Goal: Information Seeking & Learning: Compare options

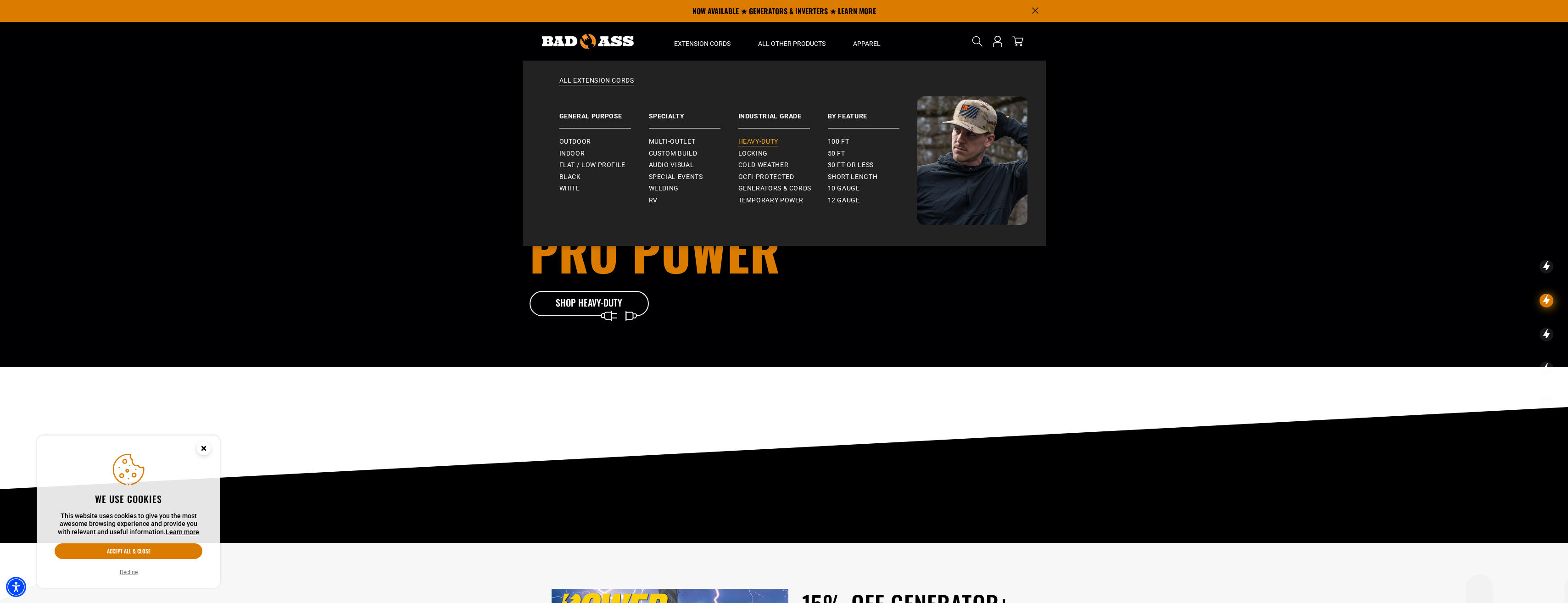
click at [755, 140] on span "Heavy-Duty" at bounding box center [758, 142] width 40 height 8
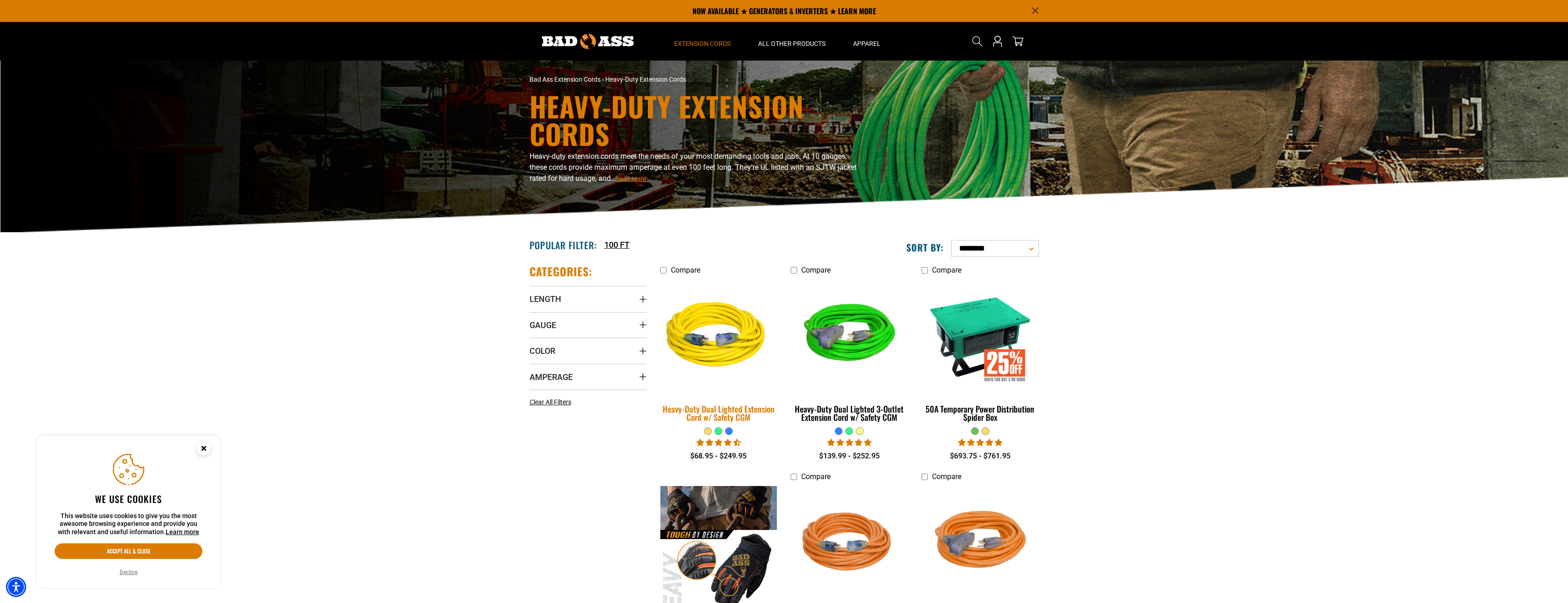
click at [733, 412] on div "Heavy-Duty Dual Lighted Extension Cord w/ Safety CGM" at bounding box center [719, 413] width 117 height 17
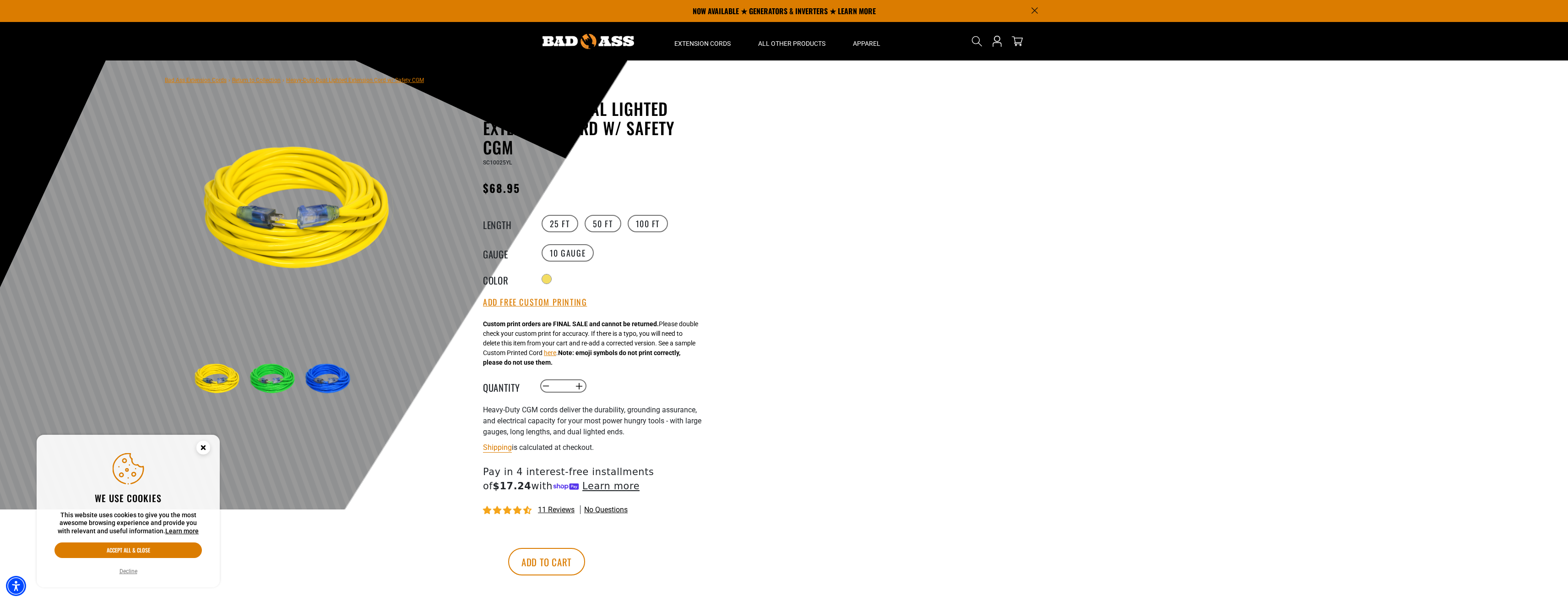
click at [252, 79] on link "Return to Collection" at bounding box center [256, 80] width 48 height 7
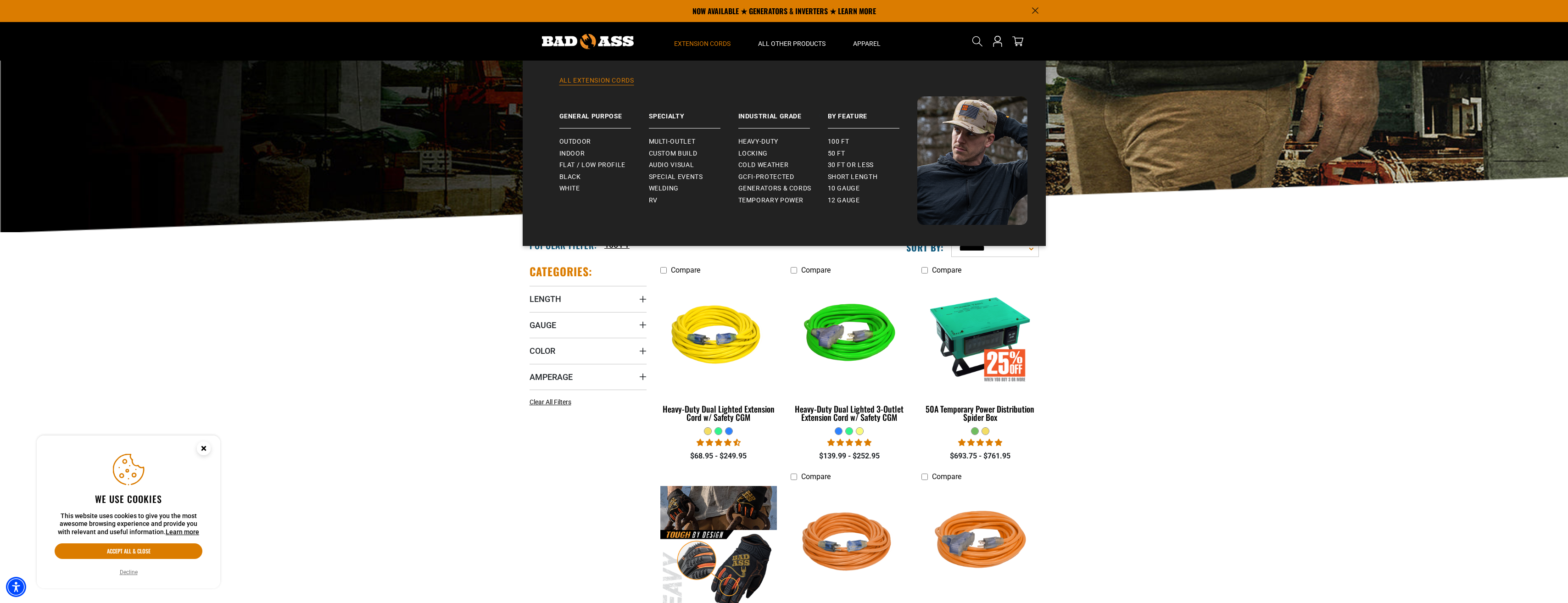
click at [608, 84] on link "All Extension Cords" at bounding box center [784, 86] width 487 height 20
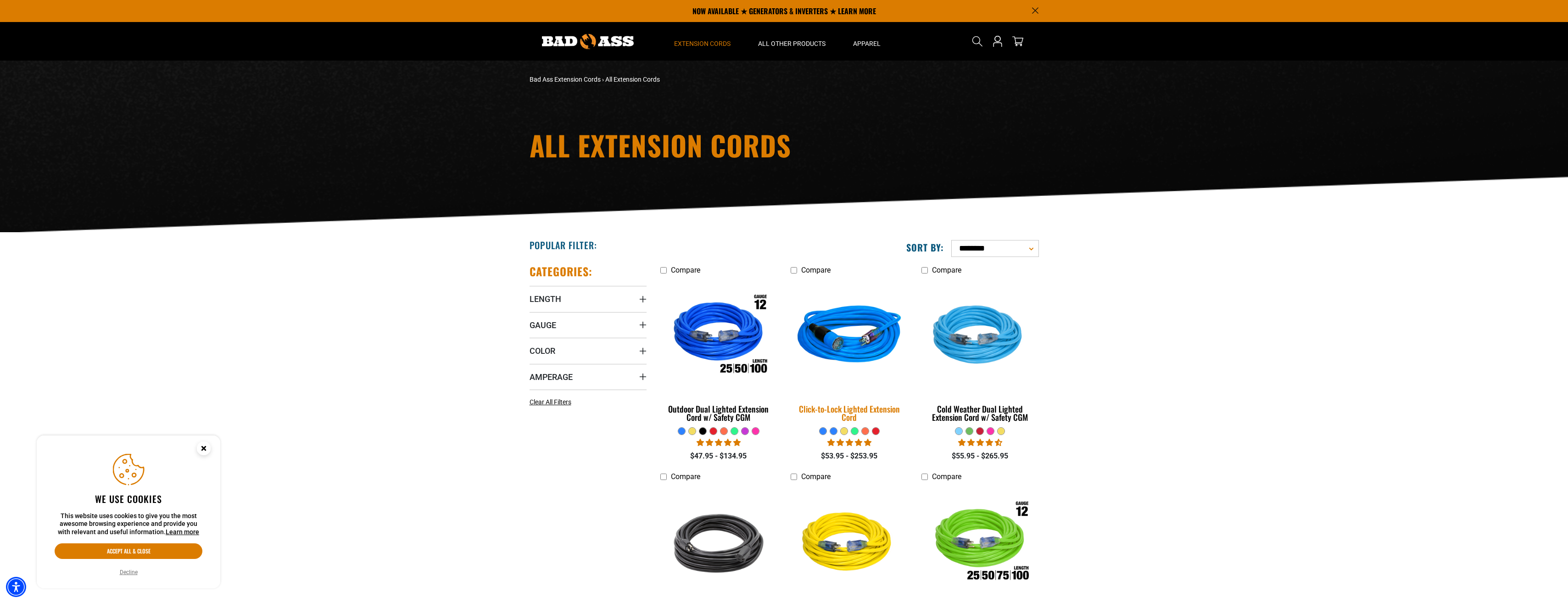
click at [855, 416] on div "Click-to-Lock Lighted Extension Cord" at bounding box center [849, 413] width 117 height 17
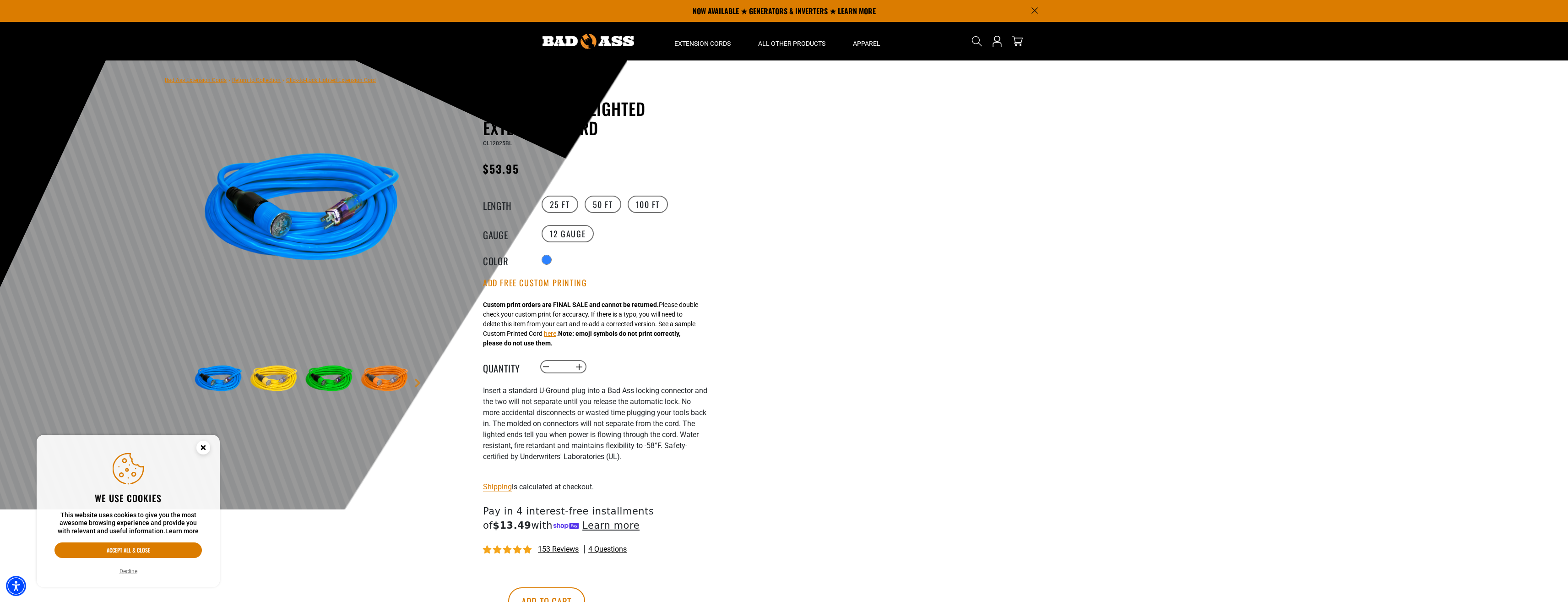
click at [615, 37] on img at bounding box center [588, 41] width 92 height 15
